Goal: Communication & Community: Answer question/provide support

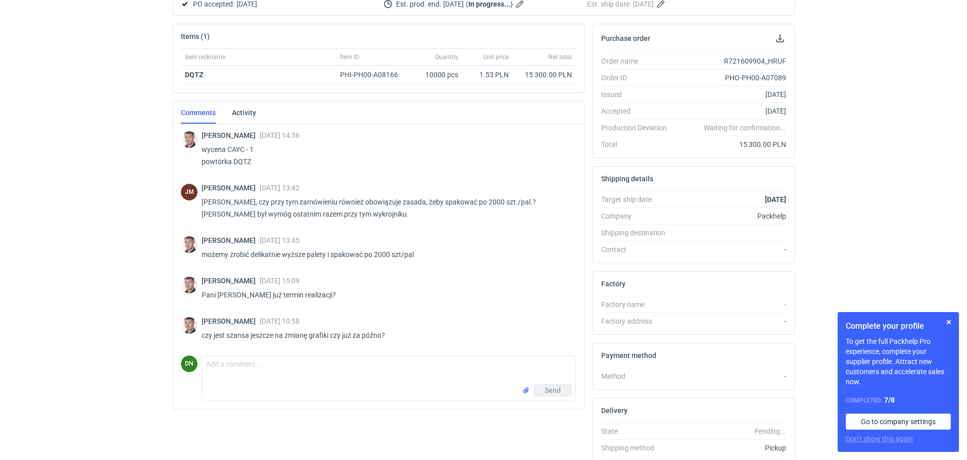
scroll to position [131, 0]
click at [240, 370] on textarea "Comment message" at bounding box center [389, 370] width 374 height 28
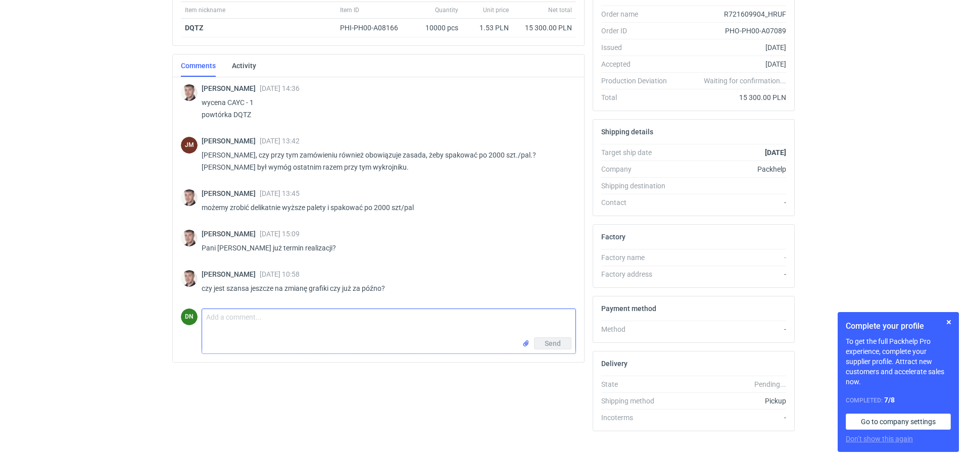
scroll to position [181, 0]
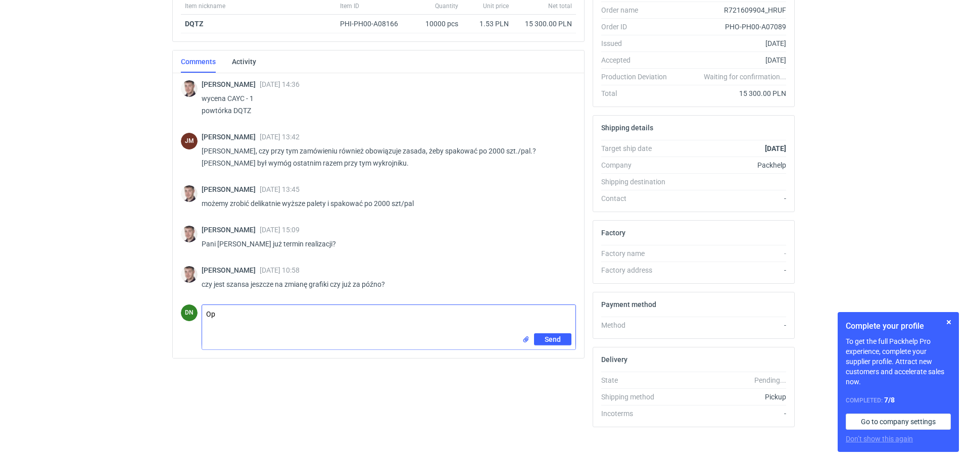
type textarea "O"
type textarea "Wydrukowane, przed kaszerowaniem jeszcze (czekamy na fale) - mamy coś wstrzymyw…"
click at [549, 341] on span "Send" at bounding box center [553, 339] width 16 height 7
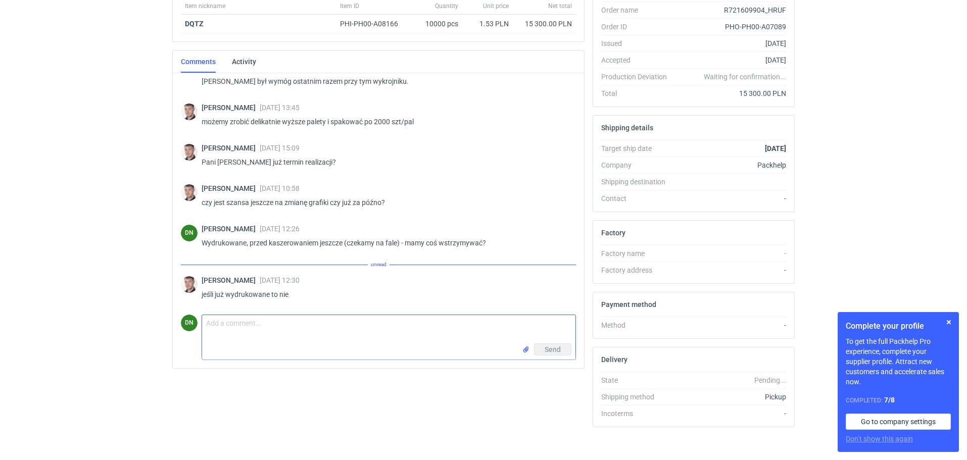
scroll to position [71, 0]
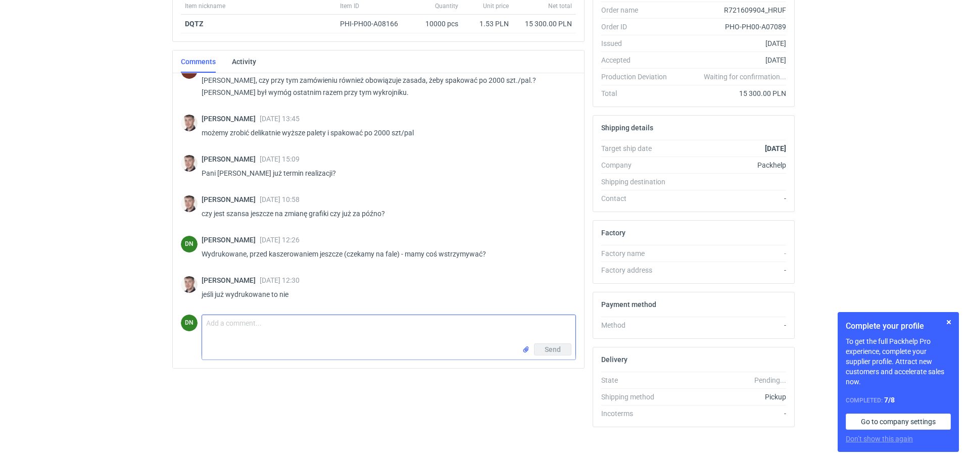
click at [242, 332] on textarea "Comment message" at bounding box center [389, 329] width 374 height 28
click at [370, 342] on textarea "Comment message" at bounding box center [389, 329] width 374 height 28
type textarea "oki - sprawdze dla pewności jeszcze"
click at [546, 351] on button "Send" at bounding box center [552, 350] width 37 height 12
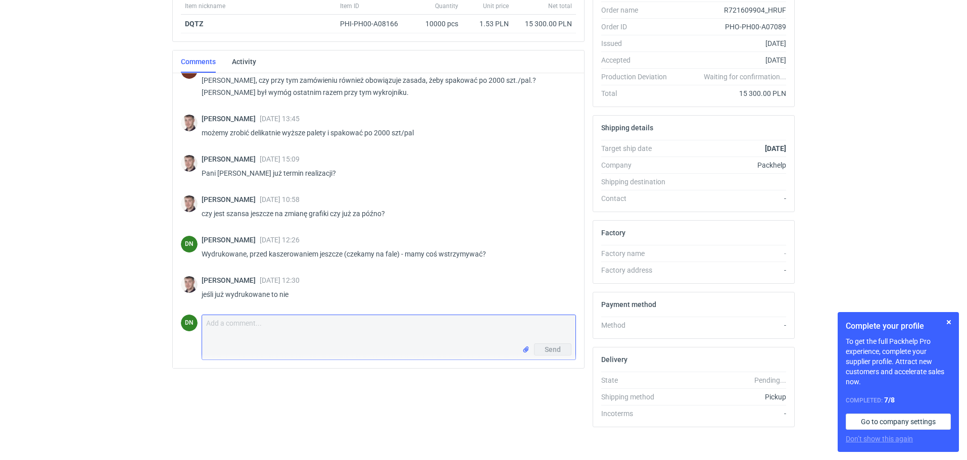
scroll to position [115, 0]
